Goal: Transaction & Acquisition: Register for event/course

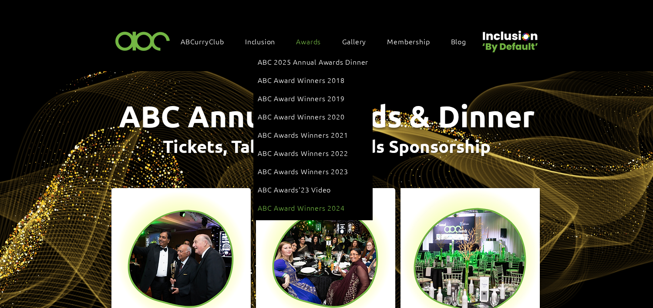
click at [311, 203] on span "ABC Award Winners 2024" at bounding box center [301, 208] width 87 height 10
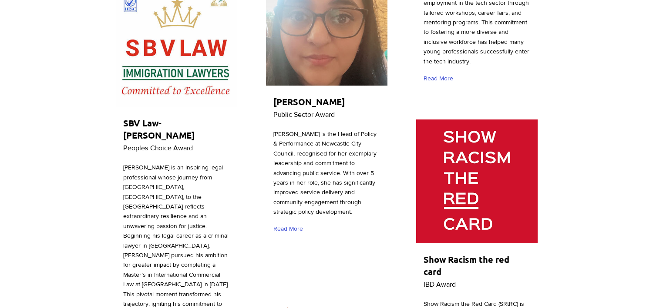
scroll to position [1839, 0]
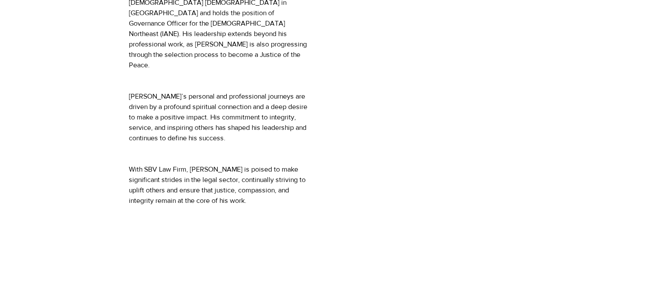
scroll to position [493, 0]
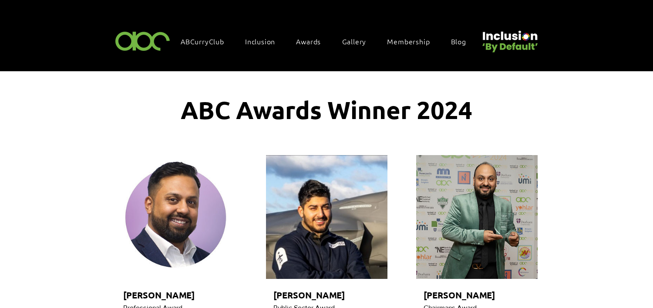
click at [143, 31] on img at bounding box center [143, 41] width 60 height 26
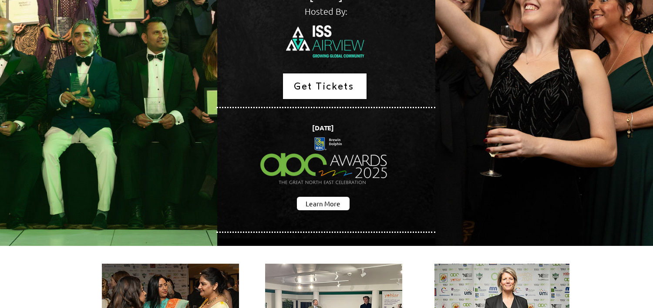
scroll to position [200, 0]
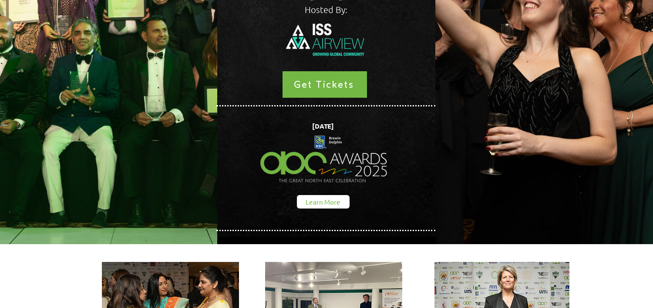
click at [312, 198] on span "Learn More" at bounding box center [322, 202] width 35 height 9
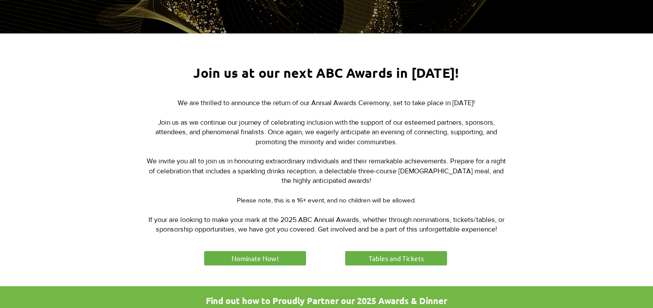
scroll to position [316, 0]
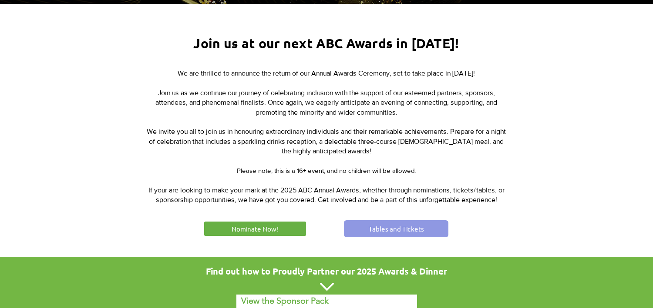
click at [393, 228] on span "Tables and Tickets" at bounding box center [395, 228] width 55 height 9
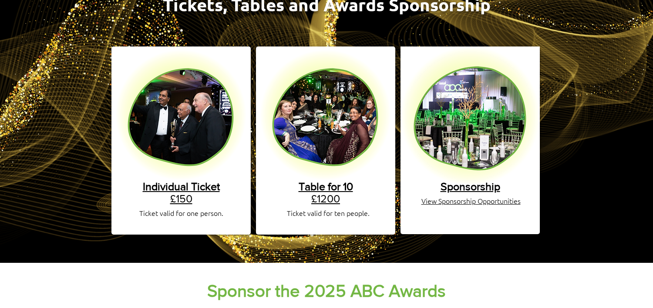
scroll to position [143, 0]
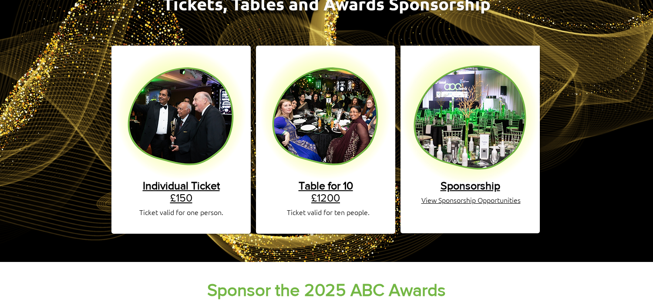
click at [204, 180] on span "Individual Ticket" at bounding box center [181, 186] width 77 height 12
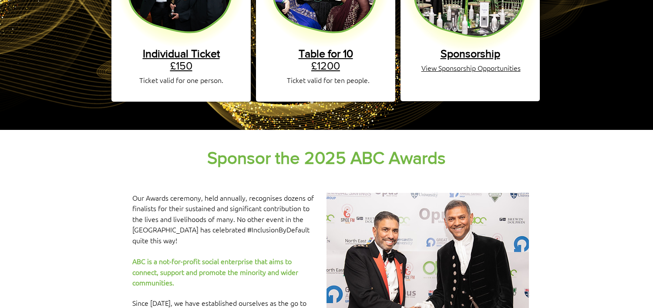
scroll to position [278, 0]
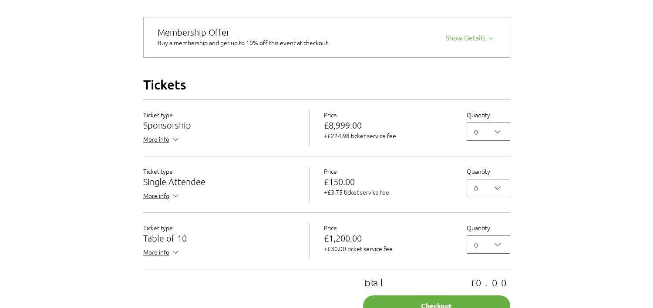
scroll to position [722, 0]
click at [497, 194] on icon "2025 Annual ABC Awards Dinner" at bounding box center [497, 188] width 10 height 10
click at [490, 161] on span "5" at bounding box center [488, 156] width 32 height 10
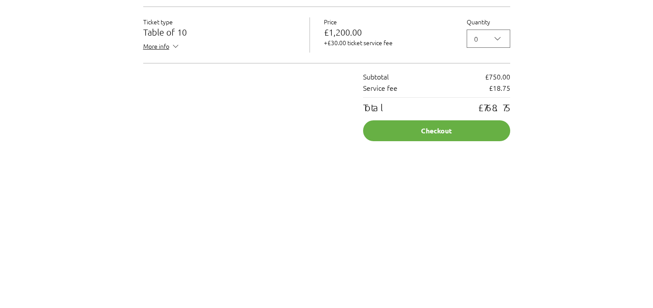
scroll to position [928, 0]
click at [438, 141] on button "Checkout" at bounding box center [436, 131] width 147 height 21
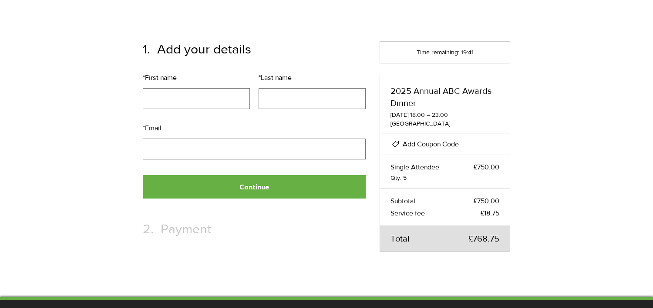
scroll to position [73, 0]
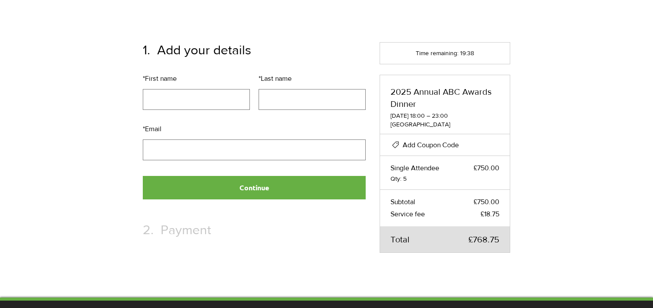
click at [417, 144] on span "Add Coupon Code" at bounding box center [430, 144] width 56 height 7
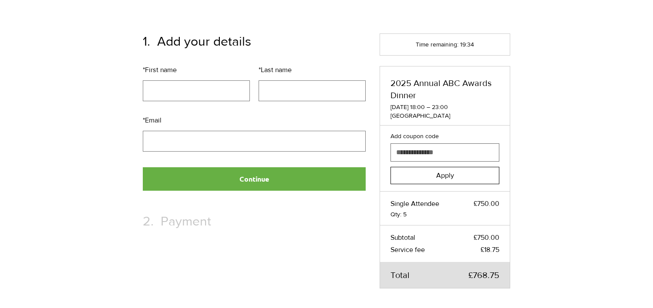
scroll to position [81, 0]
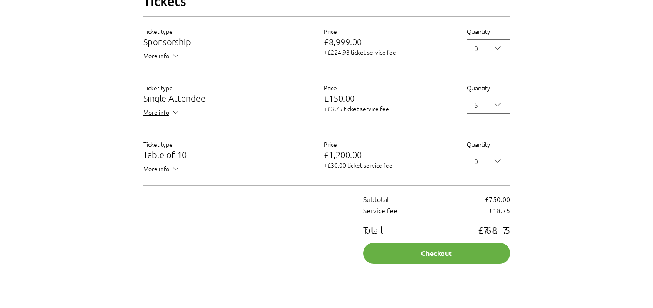
scroll to position [806, 0]
click at [437, 264] on button "Checkout" at bounding box center [436, 253] width 147 height 21
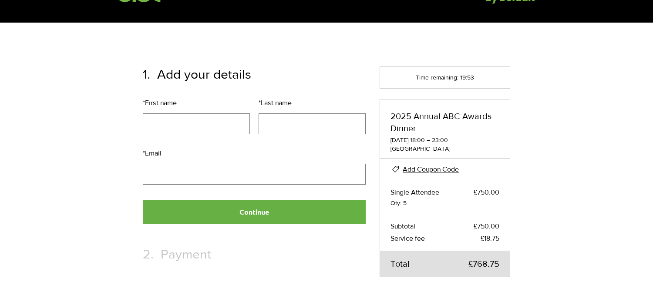
scroll to position [49, 0]
click at [435, 169] on span "Add Coupon Code" at bounding box center [430, 169] width 56 height 7
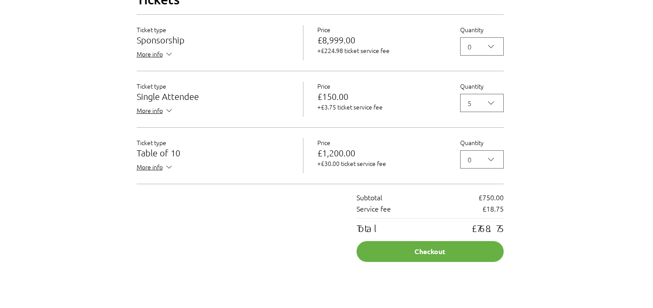
scroll to position [808, 7]
click at [416, 261] on button "Checkout" at bounding box center [429, 251] width 147 height 21
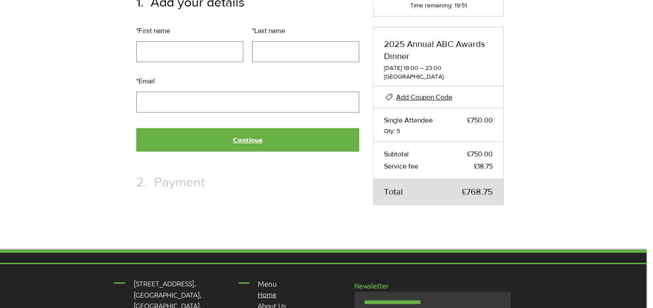
scroll to position [66, 7]
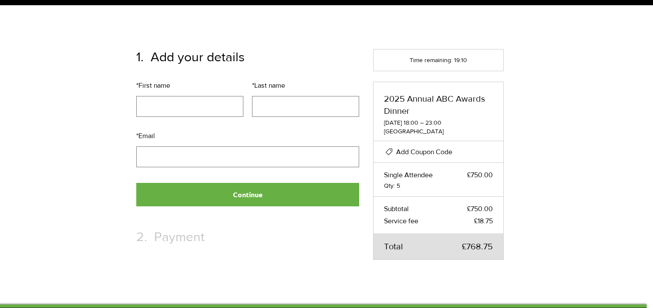
click at [415, 148] on span "Add Coupon Code" at bounding box center [424, 151] width 56 height 7
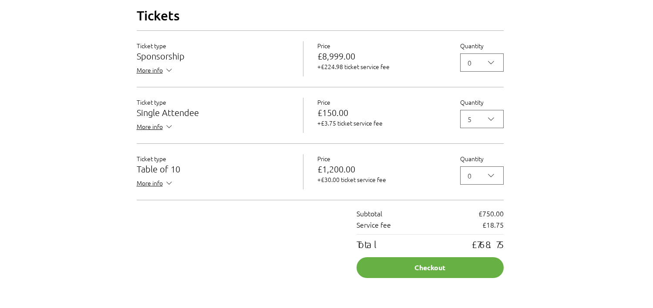
scroll to position [810, 7]
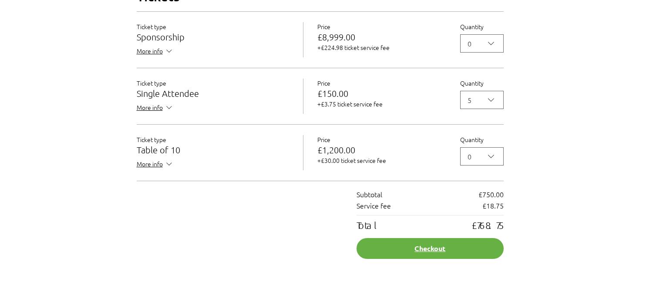
click at [381, 258] on button "Checkout" at bounding box center [429, 248] width 147 height 21
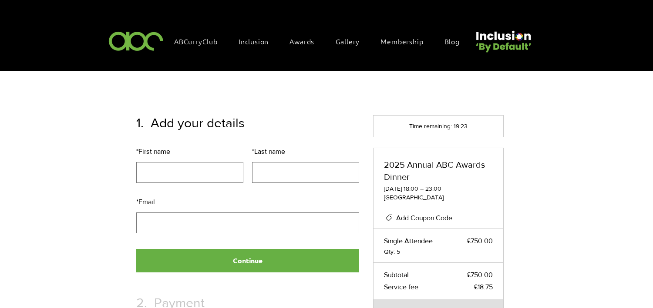
click at [435, 214] on span "Add Coupon Code" at bounding box center [424, 217] width 56 height 7
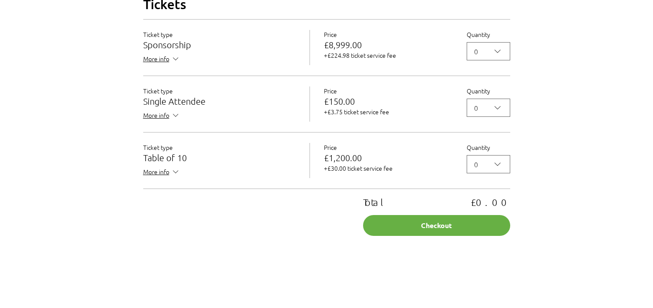
scroll to position [804, 0]
